Goal: Task Accomplishment & Management: Use online tool/utility

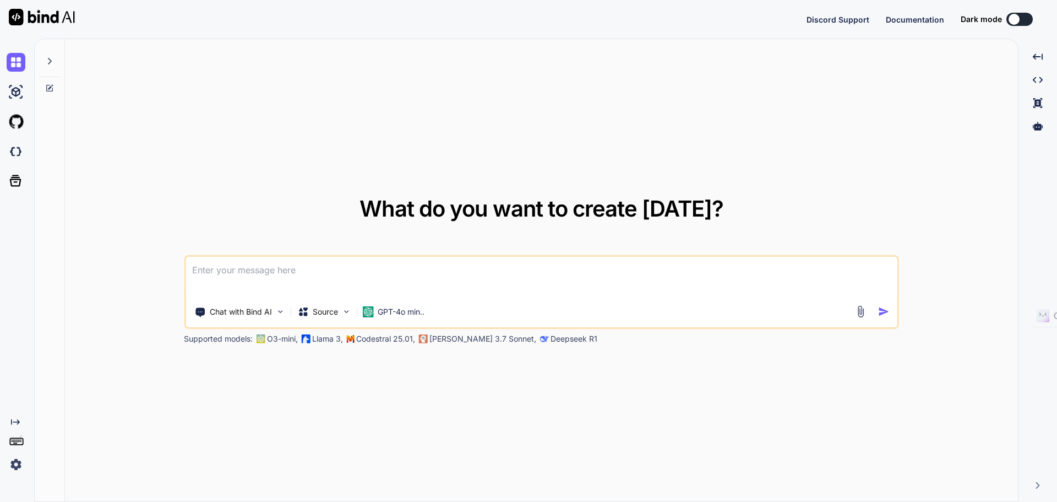
click at [45, 410] on div at bounding box center [50, 270] width 30 height 463
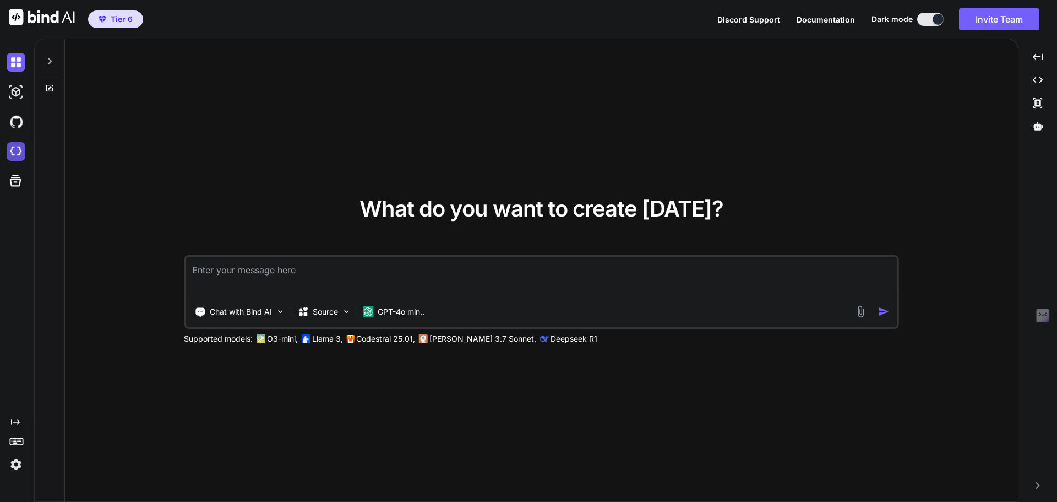
type textarea "x"
click at [21, 157] on img at bounding box center [16, 151] width 19 height 19
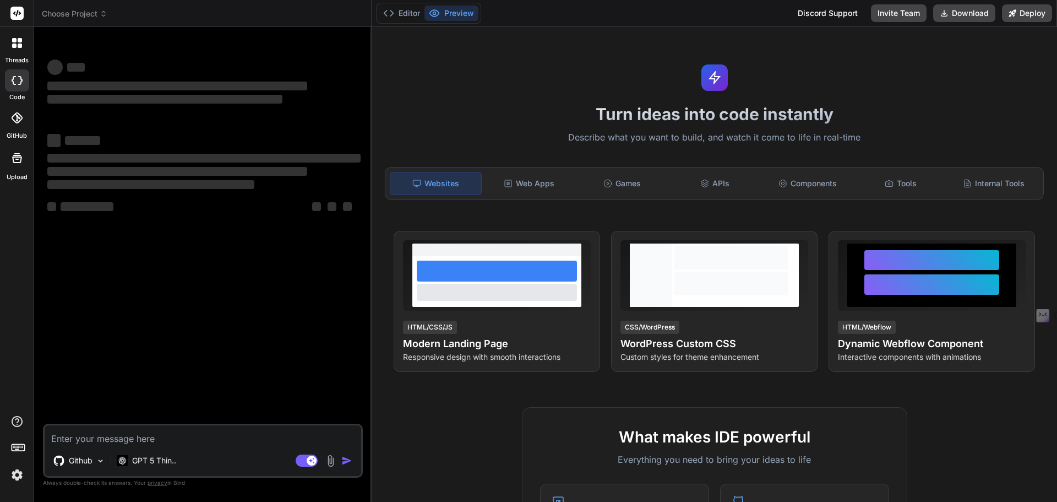
click at [17, 472] on img at bounding box center [17, 474] width 19 height 19
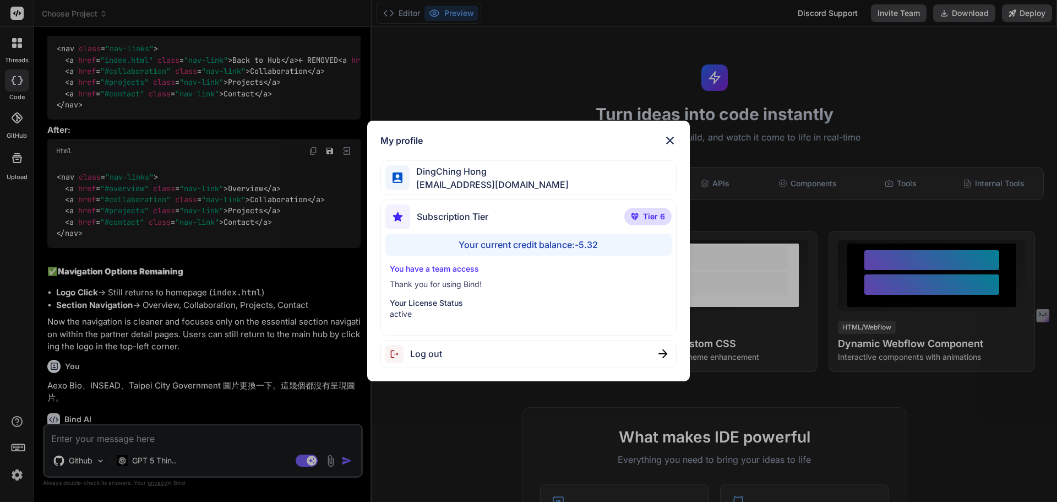
scroll to position [1797, 0]
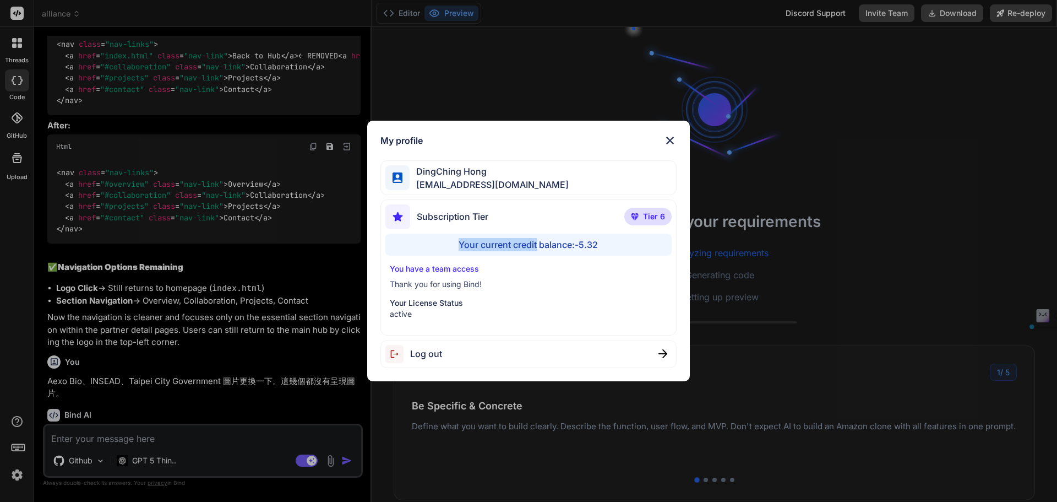
drag, startPoint x: 451, startPoint y: 241, endPoint x: 560, endPoint y: 257, distance: 109.7
click at [542, 252] on div "Your current credit balance: -5.32" at bounding box center [528, 244] width 287 height 22
drag, startPoint x: 612, startPoint y: 246, endPoint x: 509, endPoint y: 243, distance: 103.6
click at [509, 243] on div "Your current credit balance: -5.32" at bounding box center [528, 244] width 287 height 22
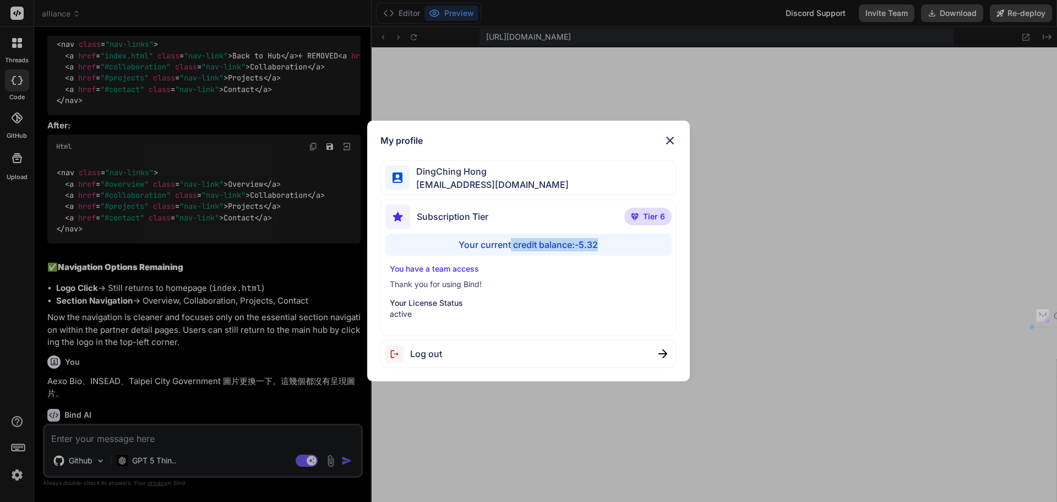
scroll to position [377, 0]
type textarea "x"
click at [668, 137] on img at bounding box center [669, 140] width 13 height 13
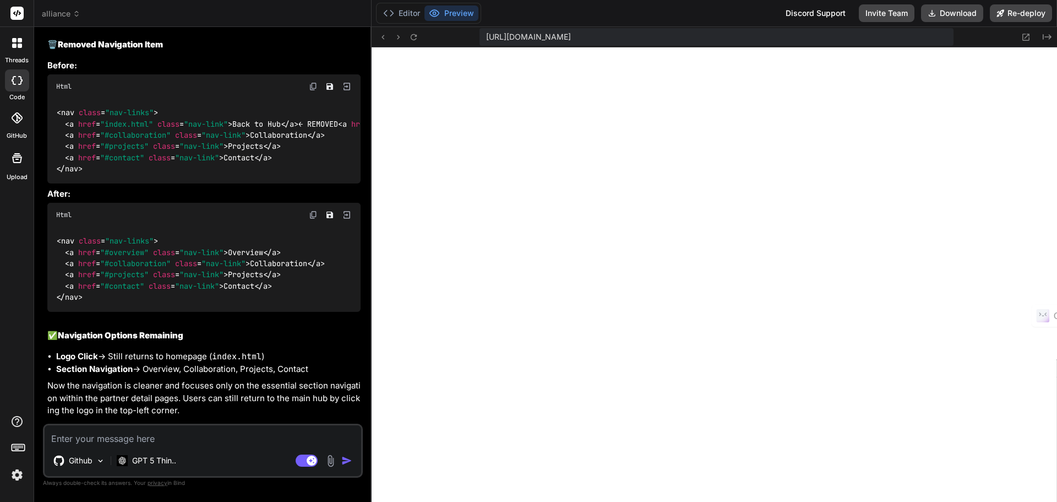
scroll to position [1576, 0]
